Goal: Task Accomplishment & Management: Manage account settings

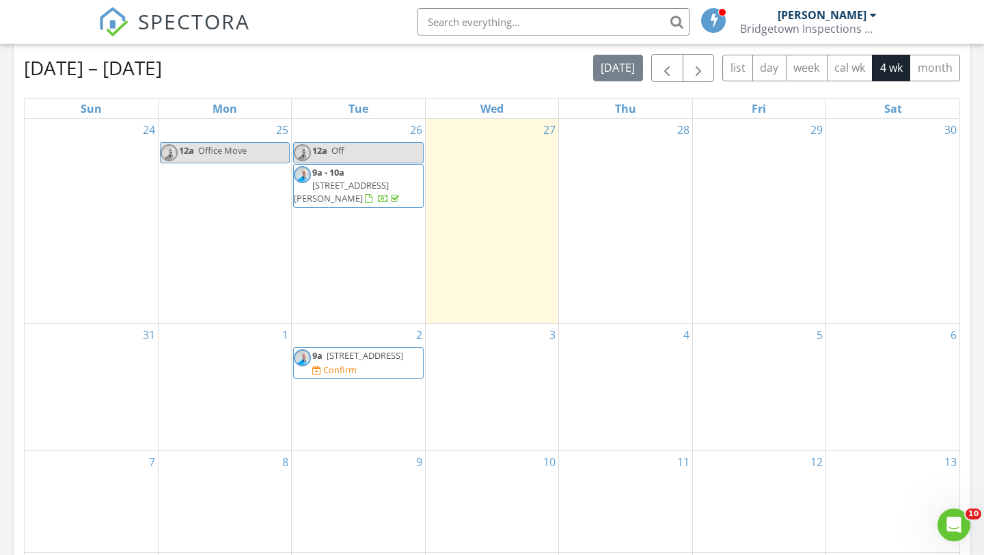
scroll to position [814, 0]
click at [348, 361] on span "1509 SW 5th Ave 302, Portland 97201" at bounding box center [364, 354] width 76 height 12
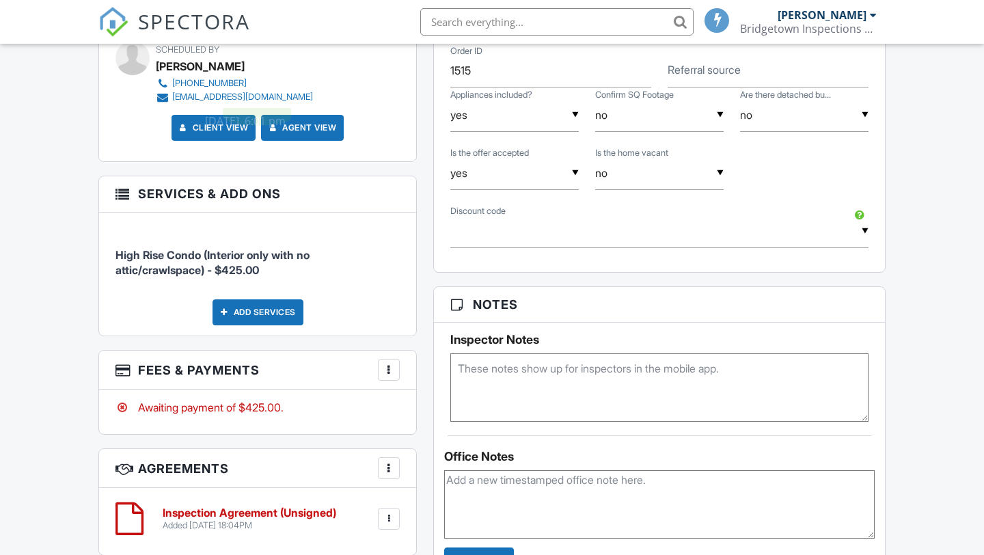
scroll to position [826, 0]
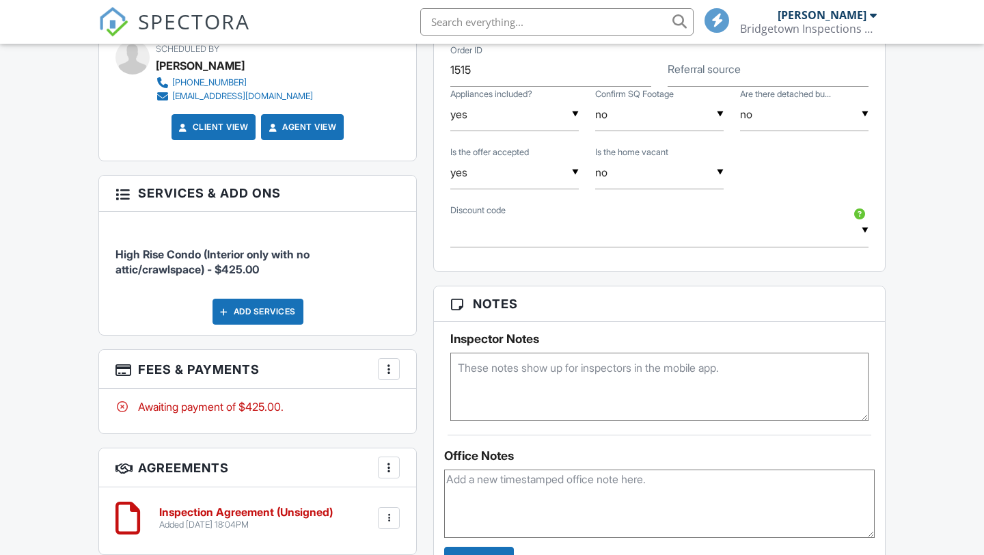
click at [391, 369] on div at bounding box center [389, 369] width 14 height 14
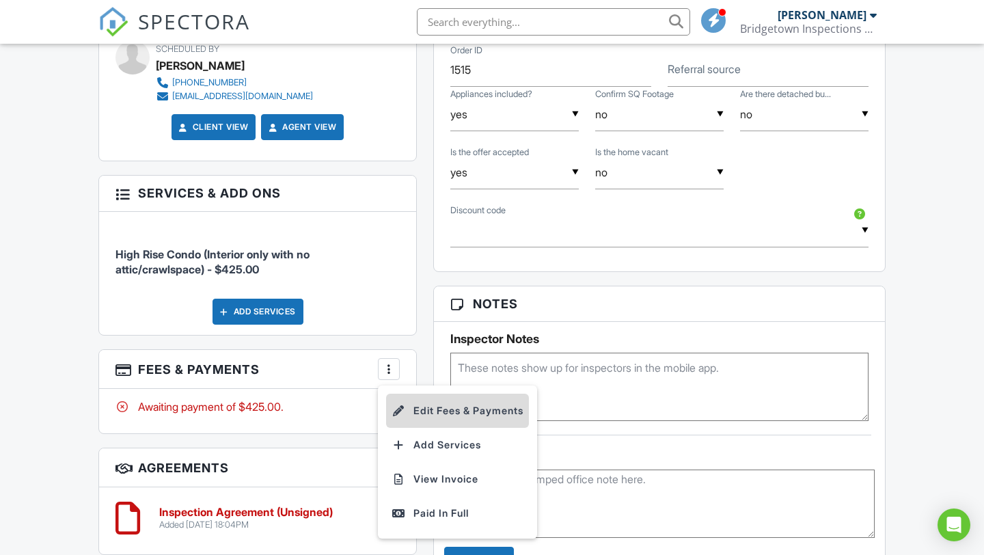
click at [438, 406] on li "Edit Fees & Payments" at bounding box center [457, 410] width 143 height 34
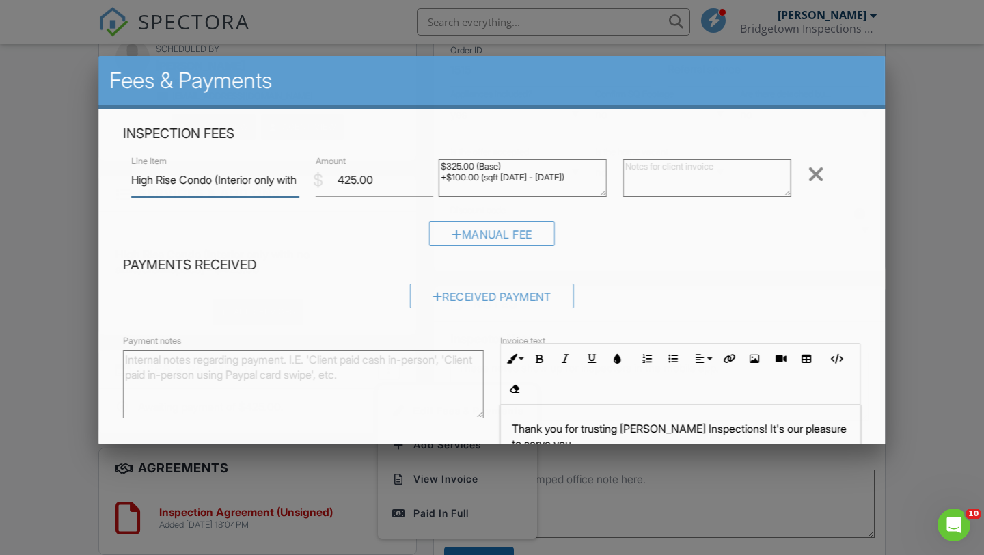
scroll to position [0, 0]
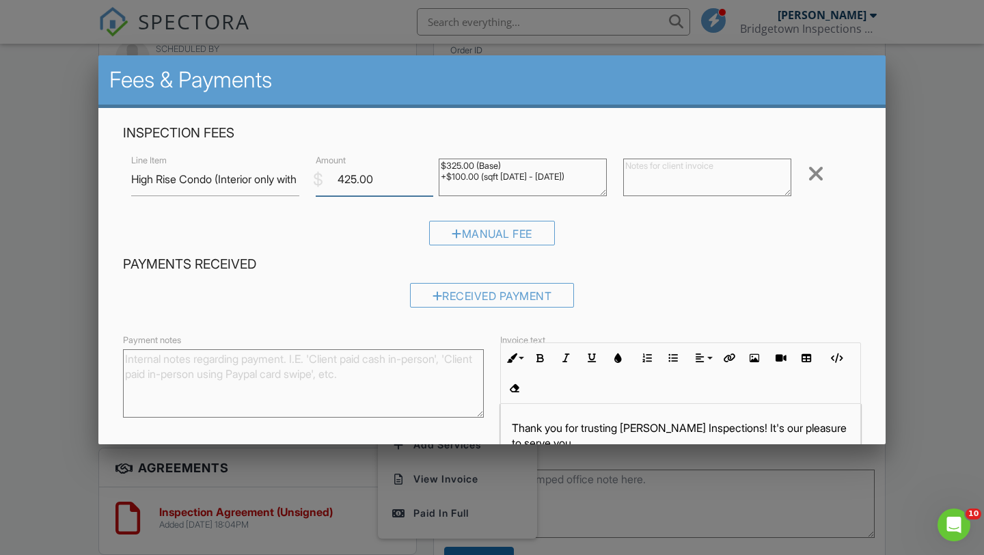
drag, startPoint x: 374, startPoint y: 179, endPoint x: 335, endPoint y: 177, distance: 39.0
click at [335, 177] on input "425.00" at bounding box center [374, 179] width 117 height 33
type input "2"
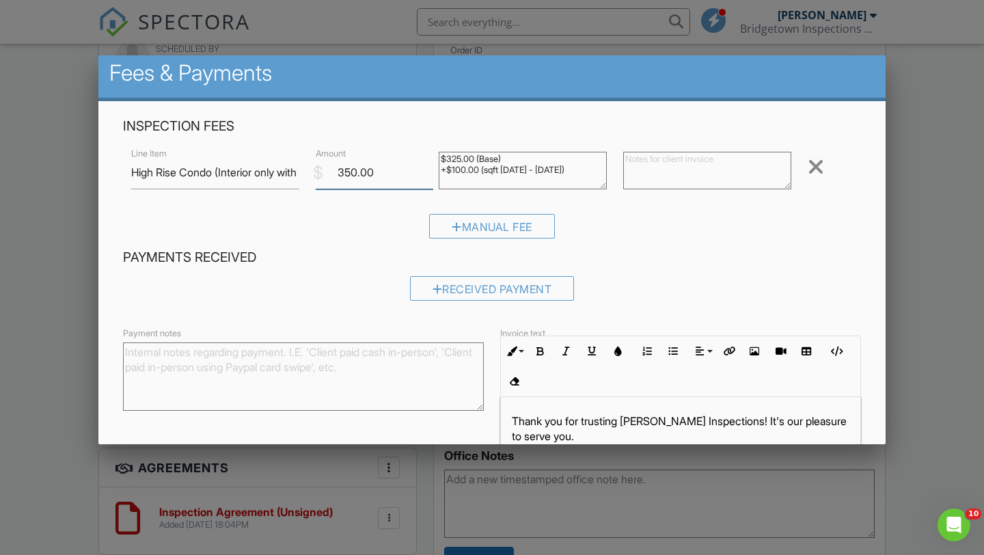
scroll to position [9, 0]
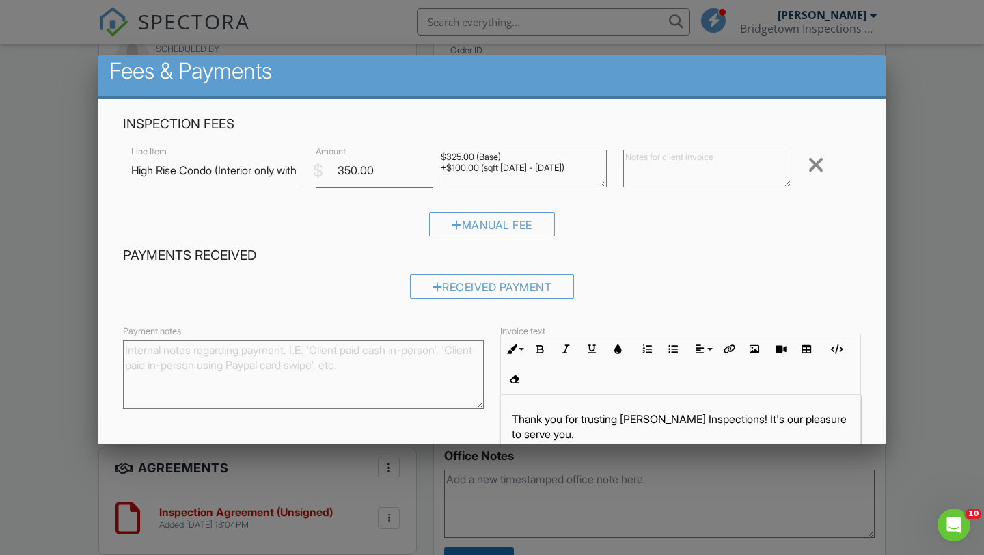
type input "350.00"
click at [509, 161] on textarea "$325.00 (Base) +$100.00 (sqft 1000 - 2000)" at bounding box center [522, 169] width 168 height 38
click at [572, 168] on textarea "$325.00 (Base) +$100.00 (sqft 1000 - 2000)" at bounding box center [522, 169] width 168 height 38
drag, startPoint x: 567, startPoint y: 169, endPoint x: 444, endPoint y: 154, distance: 123.8
click at [444, 154] on textarea "$325.00 (Base) +$100.00 (sqft 1000 - 2000)" at bounding box center [522, 169] width 168 height 38
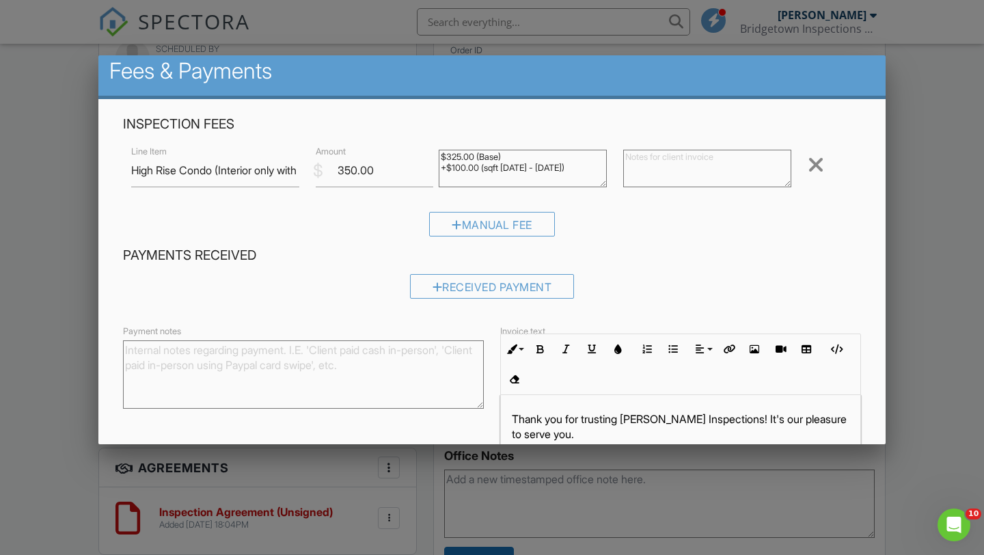
drag, startPoint x: 516, startPoint y: 166, endPoint x: 540, endPoint y: 171, distance: 24.5
click at [516, 166] on textarea "$325.00 (Base) +$100.00 (sqft 1000 - 2000)" at bounding box center [522, 169] width 168 height 38
drag, startPoint x: 552, startPoint y: 167, endPoint x: 453, endPoint y: 164, distance: 99.1
click at [453, 164] on textarea "$325.00 (Base) +$100.00 (sqft 1000 - 2000)" at bounding box center [522, 169] width 168 height 38
click at [461, 156] on textarea "$325.00 (Base) +$100.00 (sqft 1000 - 2000)" at bounding box center [522, 169] width 168 height 38
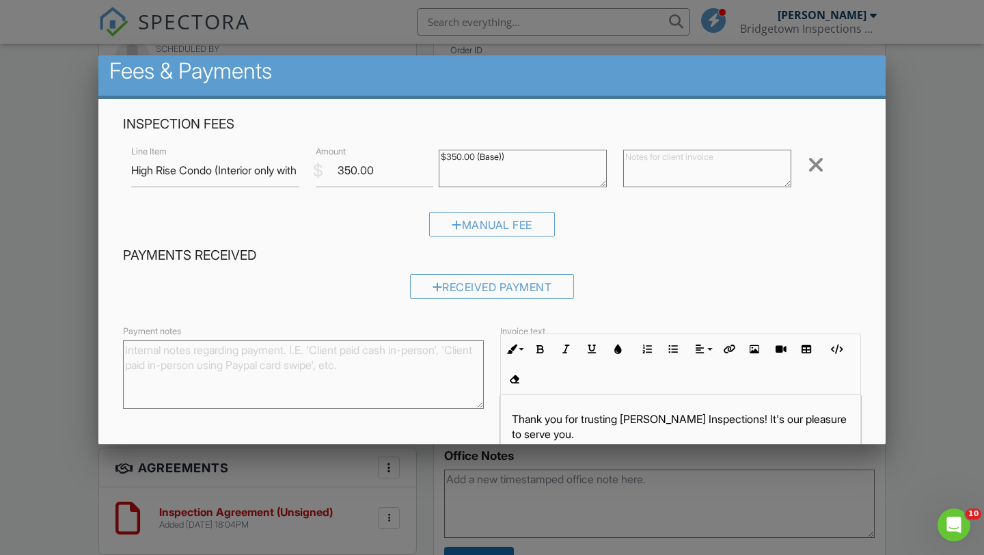
scroll to position [8, 0]
type textarea "$350.00 (Base))"
click at [672, 231] on div "Manual Fee" at bounding box center [492, 229] width 738 height 35
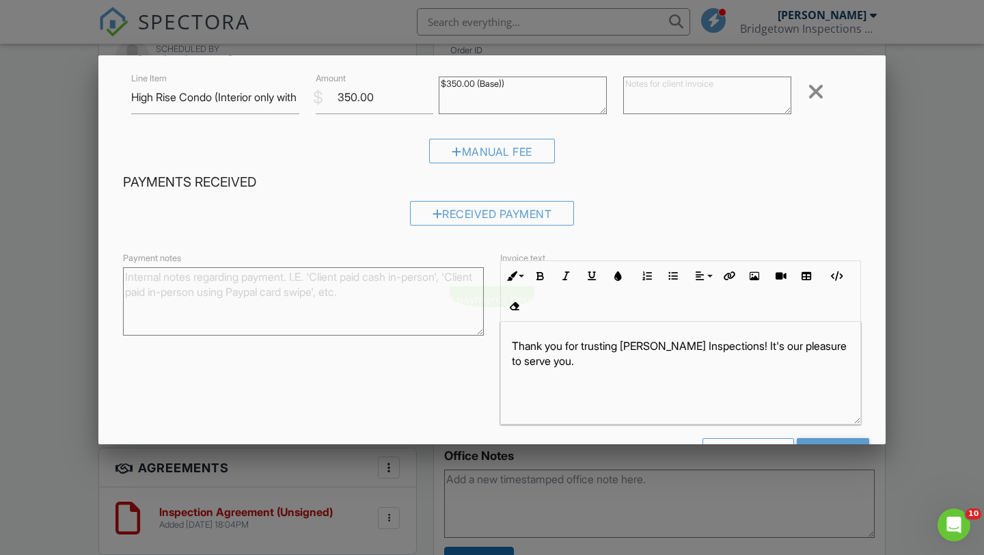
scroll to position [127, 0]
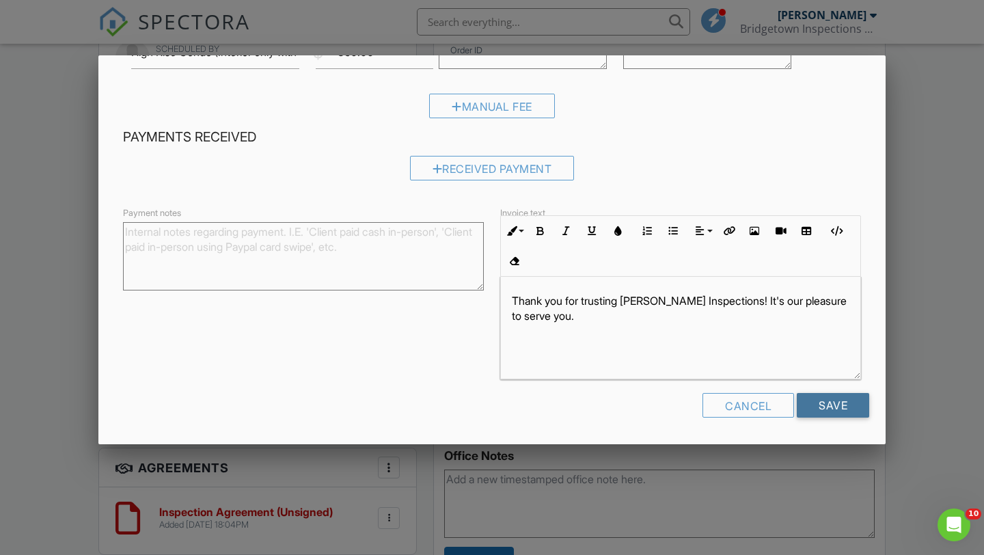
click at [841, 408] on input "Save" at bounding box center [832, 405] width 72 height 25
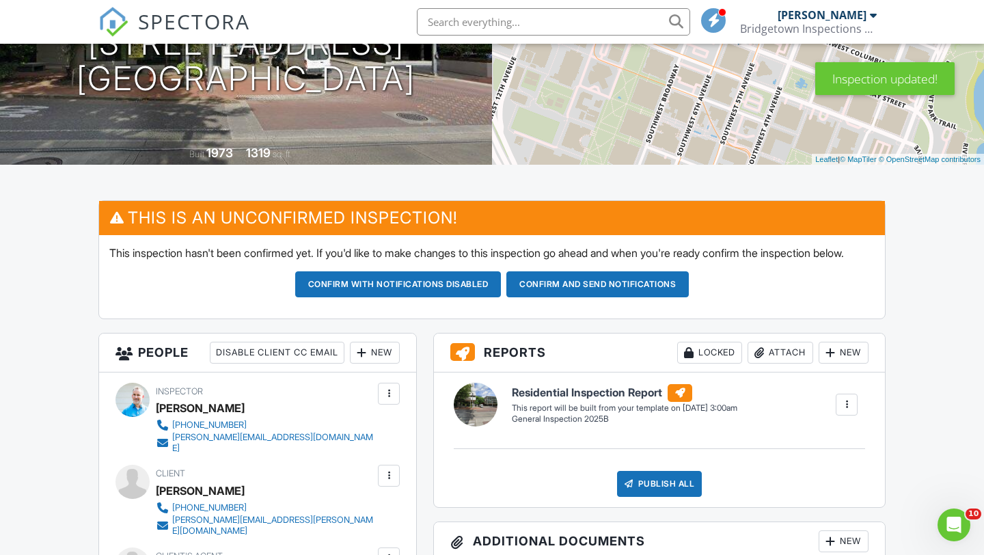
scroll to position [214, 0]
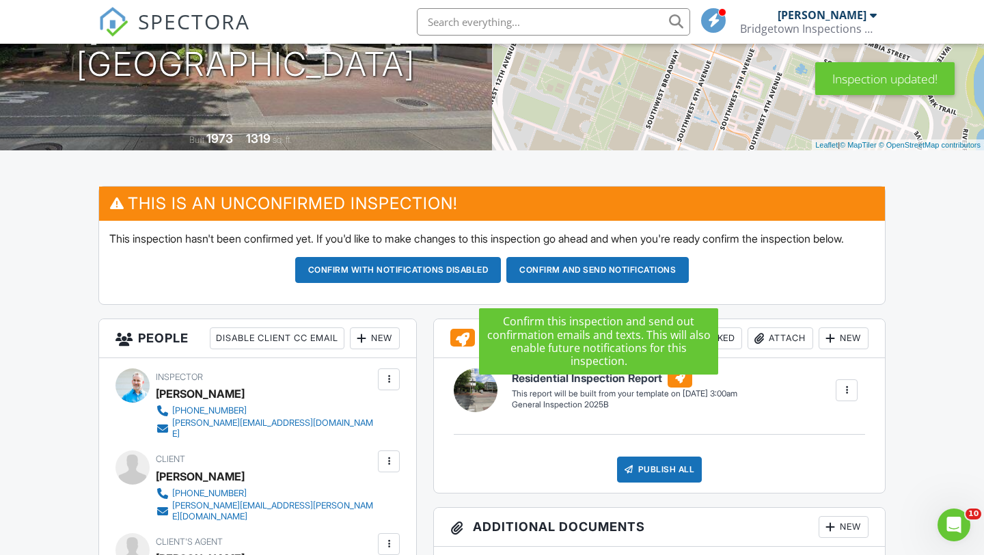
click at [501, 283] on button "Confirm and send notifications" at bounding box center [398, 270] width 206 height 26
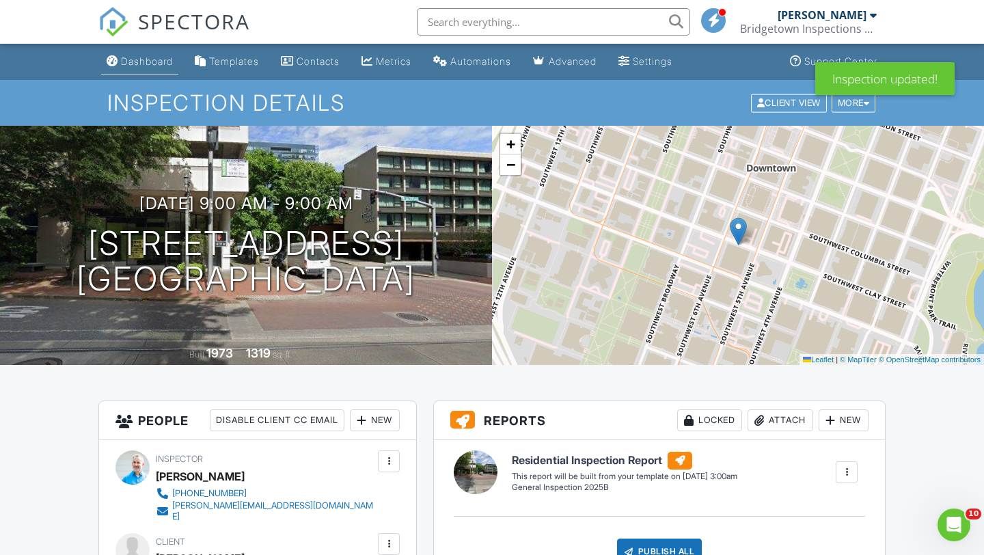
click at [142, 55] on div "Dashboard" at bounding box center [147, 61] width 52 height 12
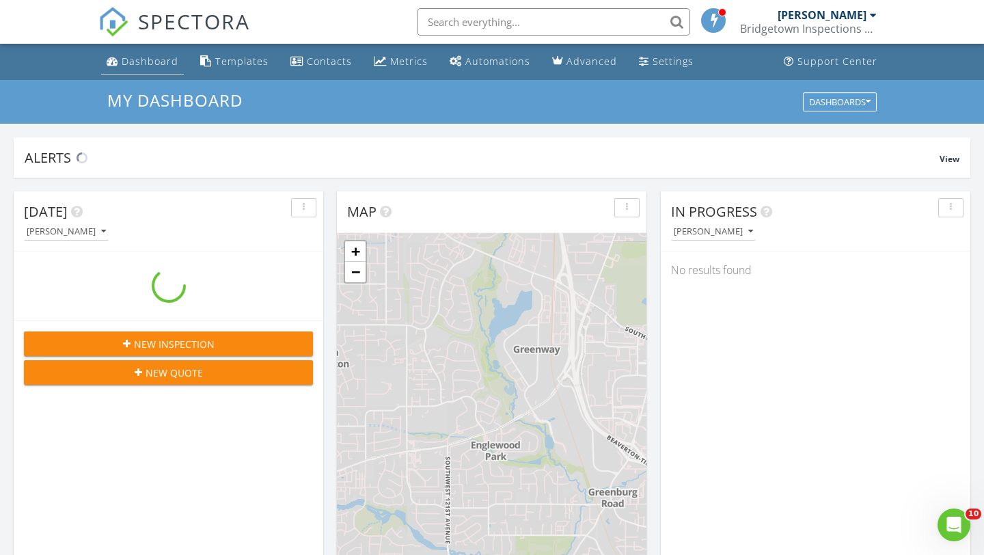
scroll to position [1244, 984]
